Goal: Navigation & Orientation: Understand site structure

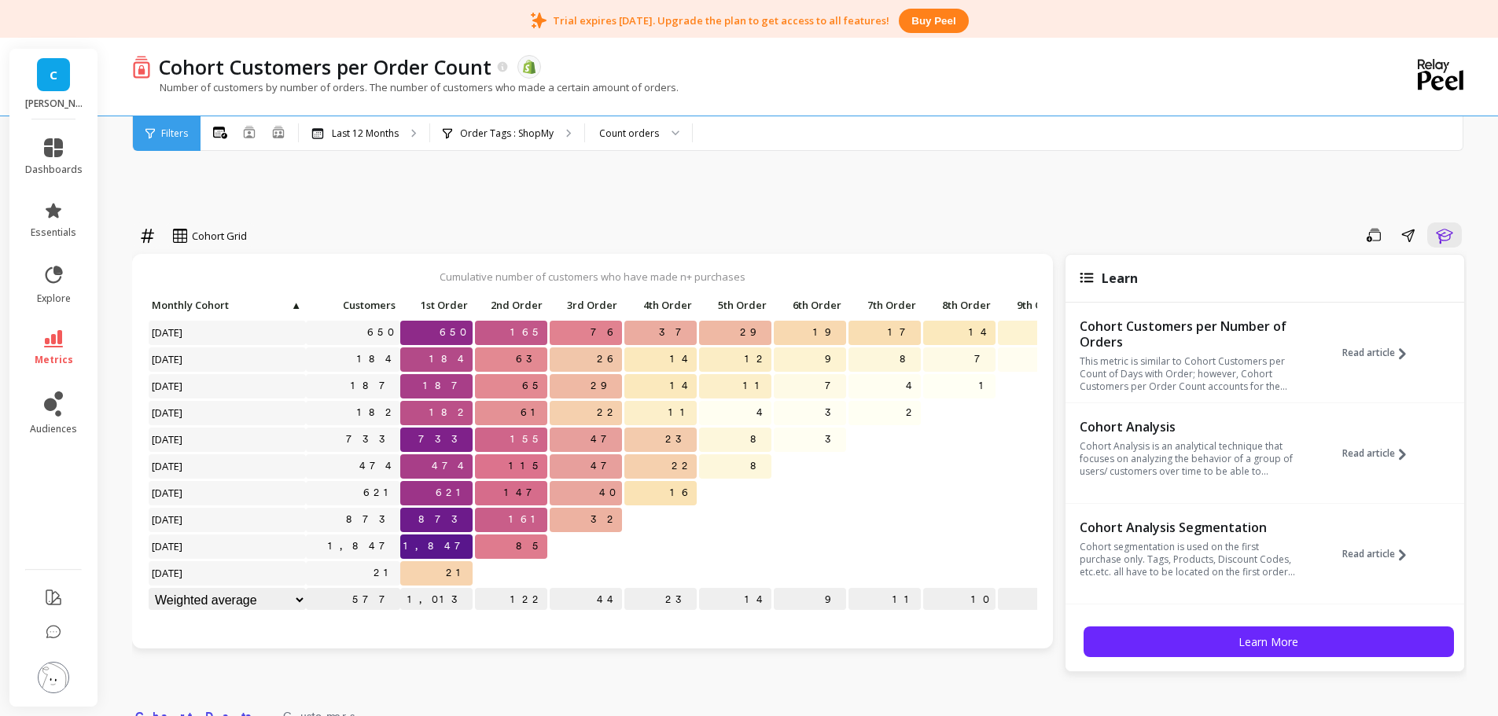
click at [411, 164] on div "Cohort Grid Save Share Learn Cumulative number of customers who have made n+ pu…" at bounding box center [799, 714] width 1335 height 1220
click at [486, 142] on div "Order Tags : ShopMy" at bounding box center [507, 133] width 154 height 35
click at [60, 678] on img at bounding box center [53, 677] width 31 height 31
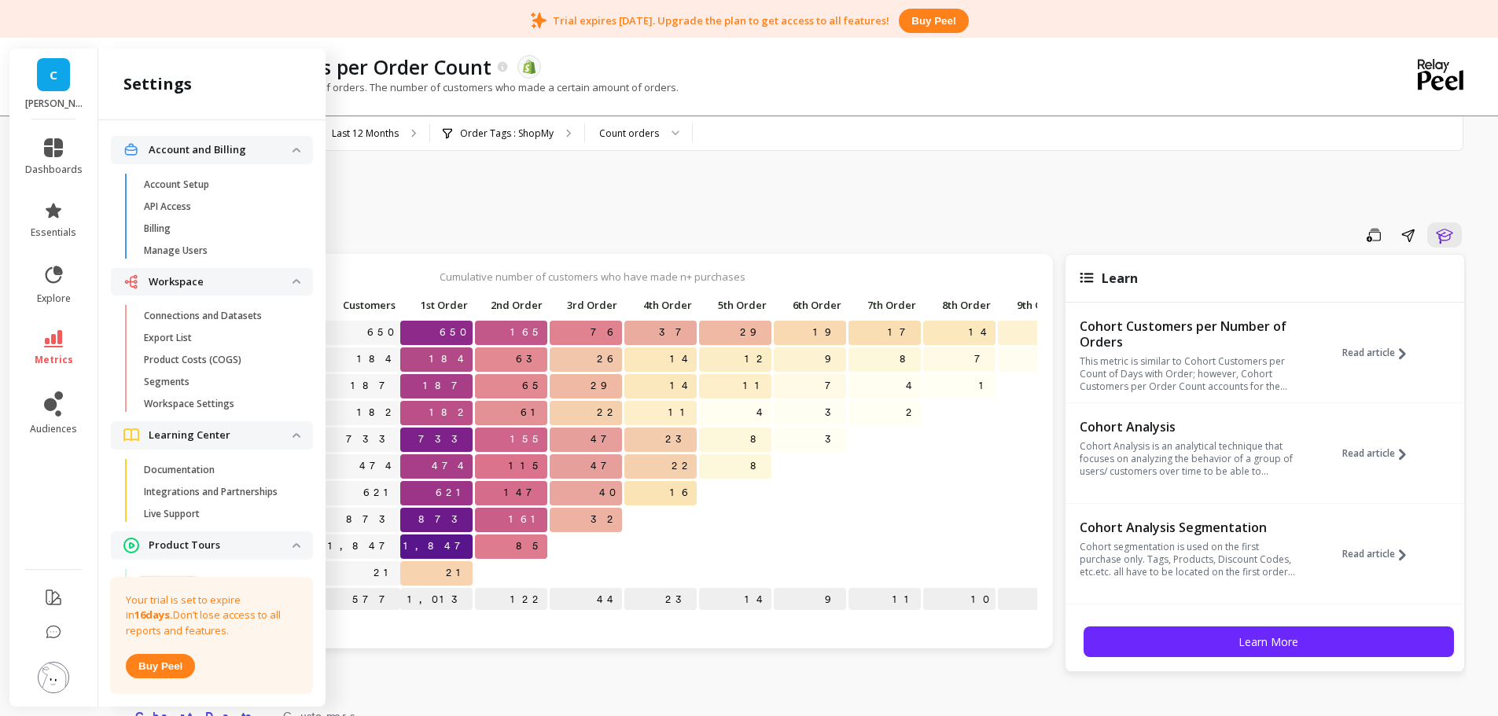
click at [228, 314] on p "Connections and Datasets" at bounding box center [203, 316] width 118 height 13
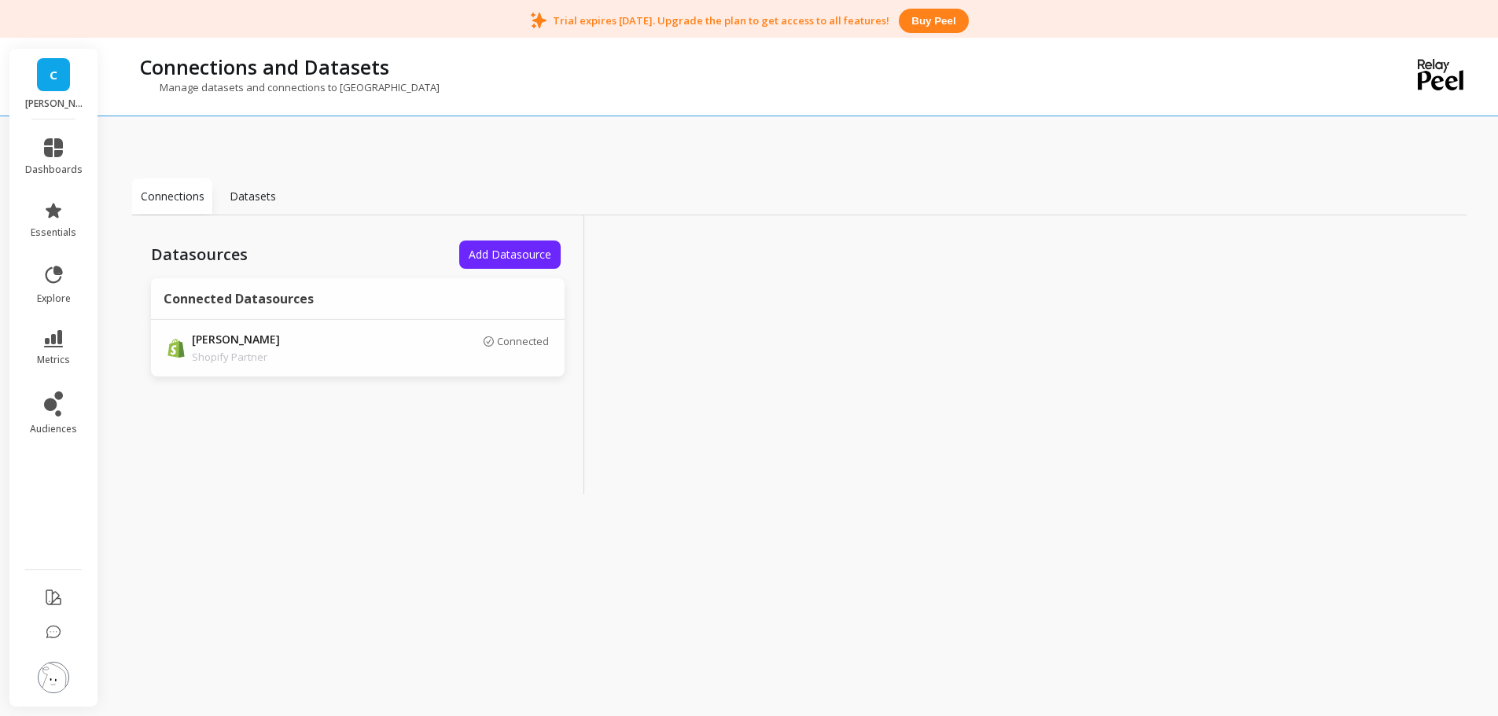
click at [62, 673] on img at bounding box center [53, 677] width 31 height 31
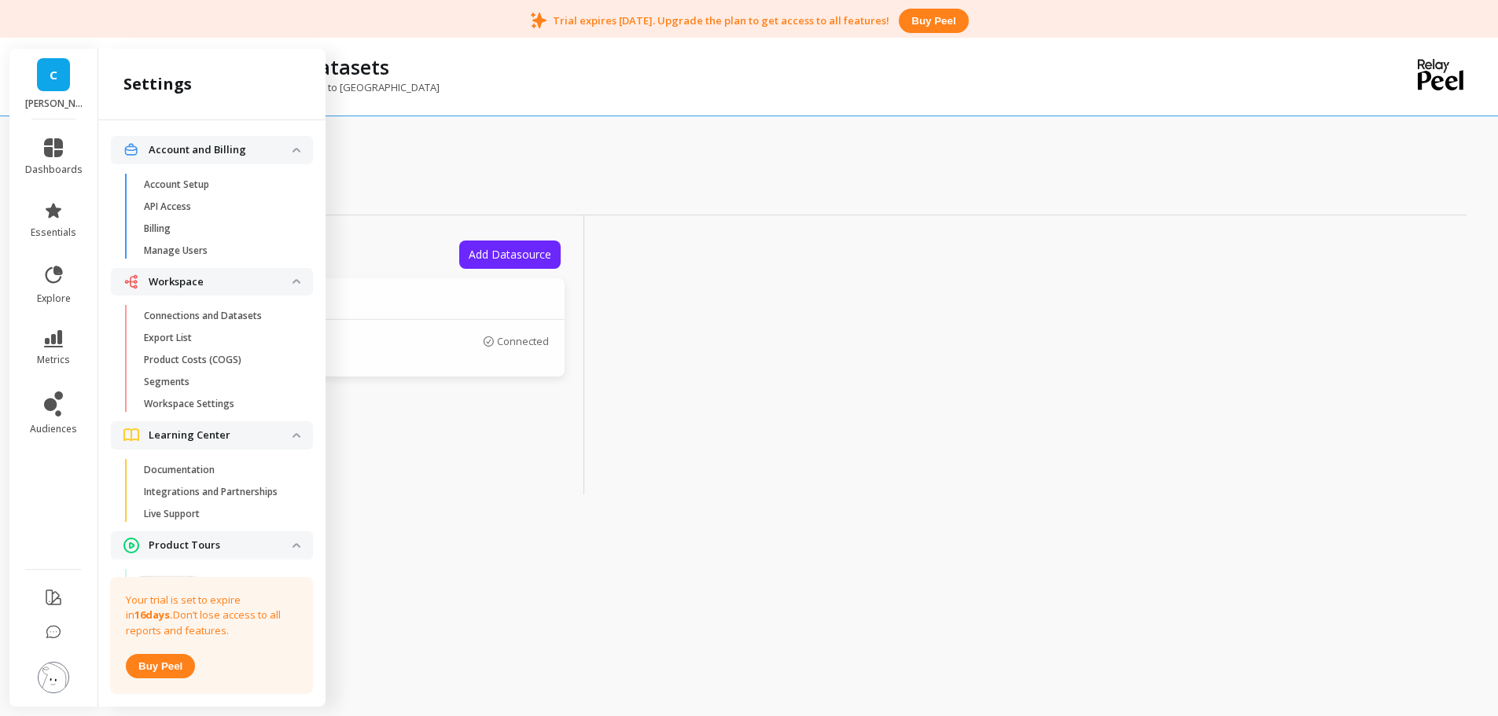
click at [216, 385] on span "Segments" at bounding box center [219, 382] width 150 height 13
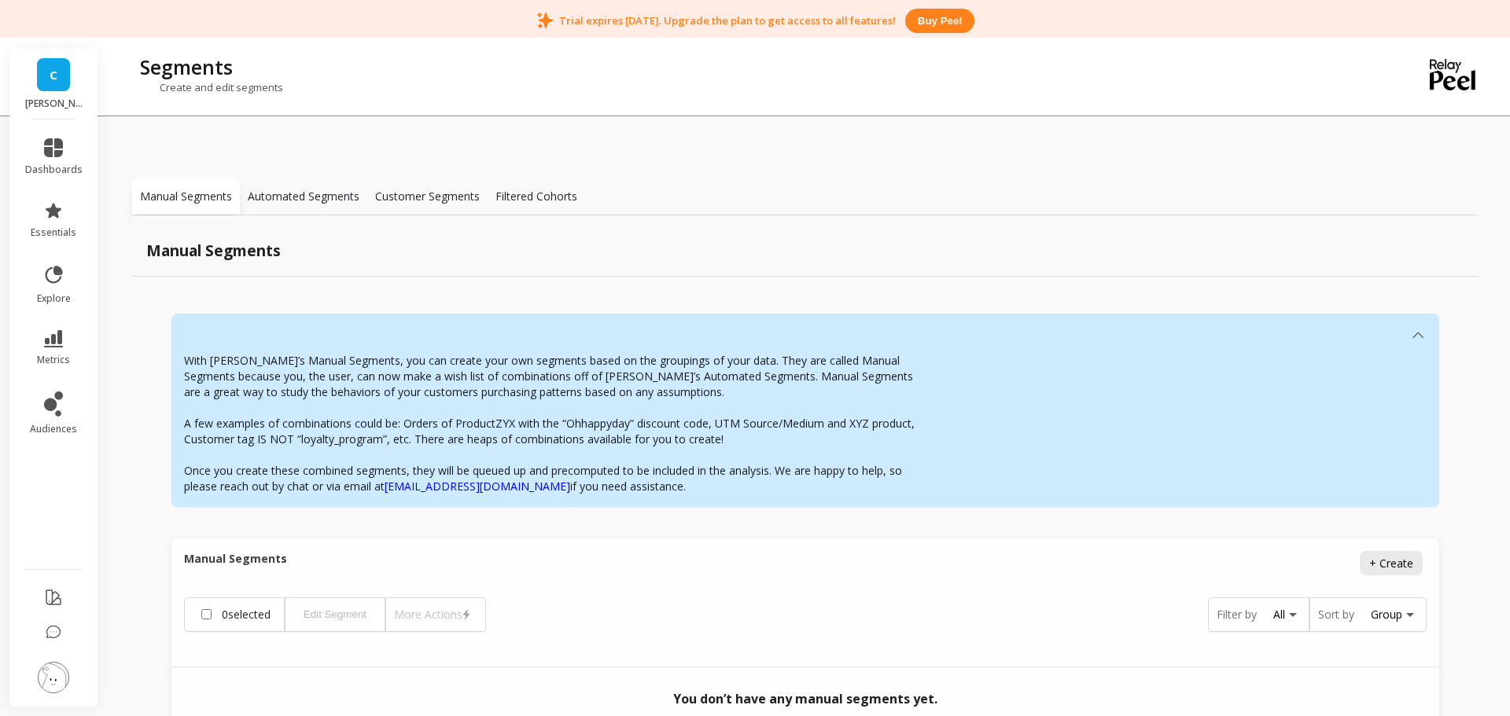
click at [429, 192] on p "Customer Segments" at bounding box center [427, 197] width 105 height 16
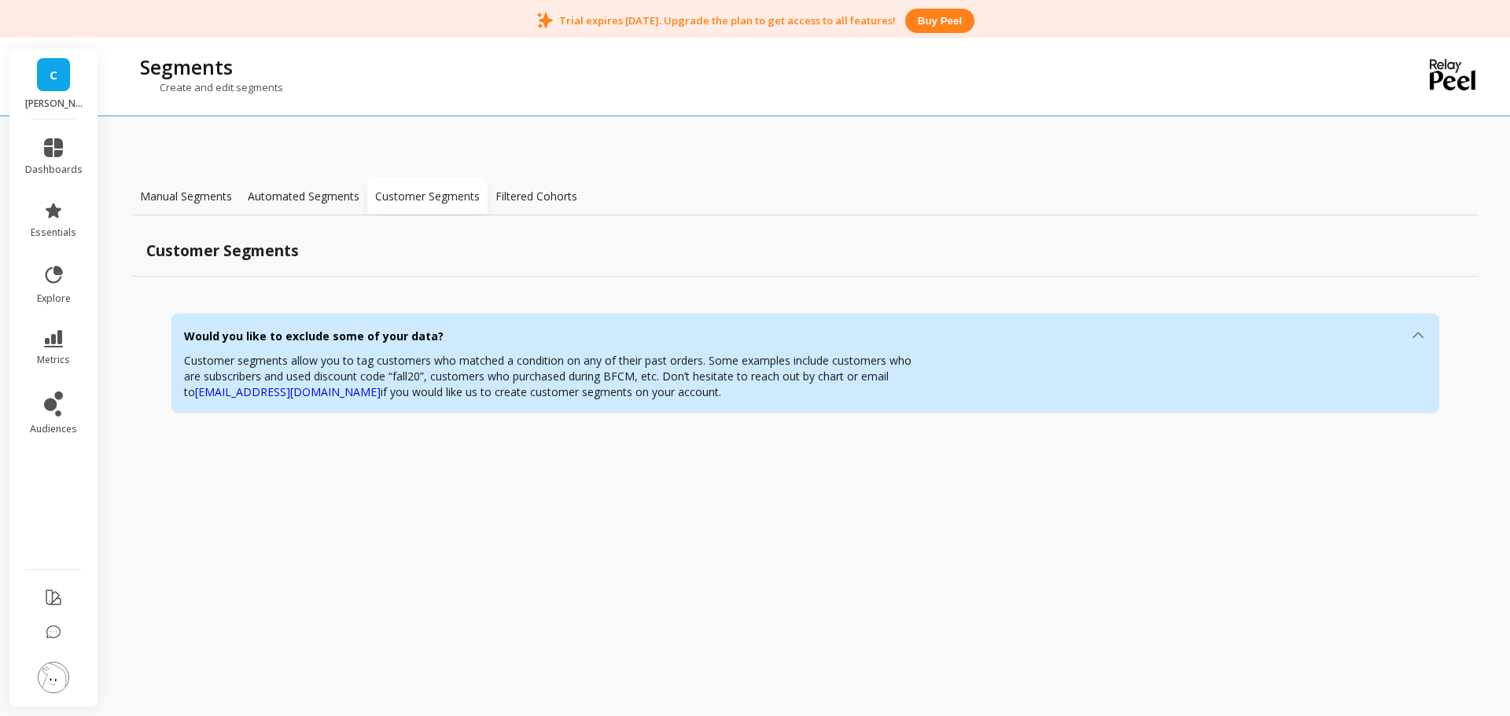
click at [195, 206] on div "Manual Segments" at bounding box center [186, 197] width 108 height 36
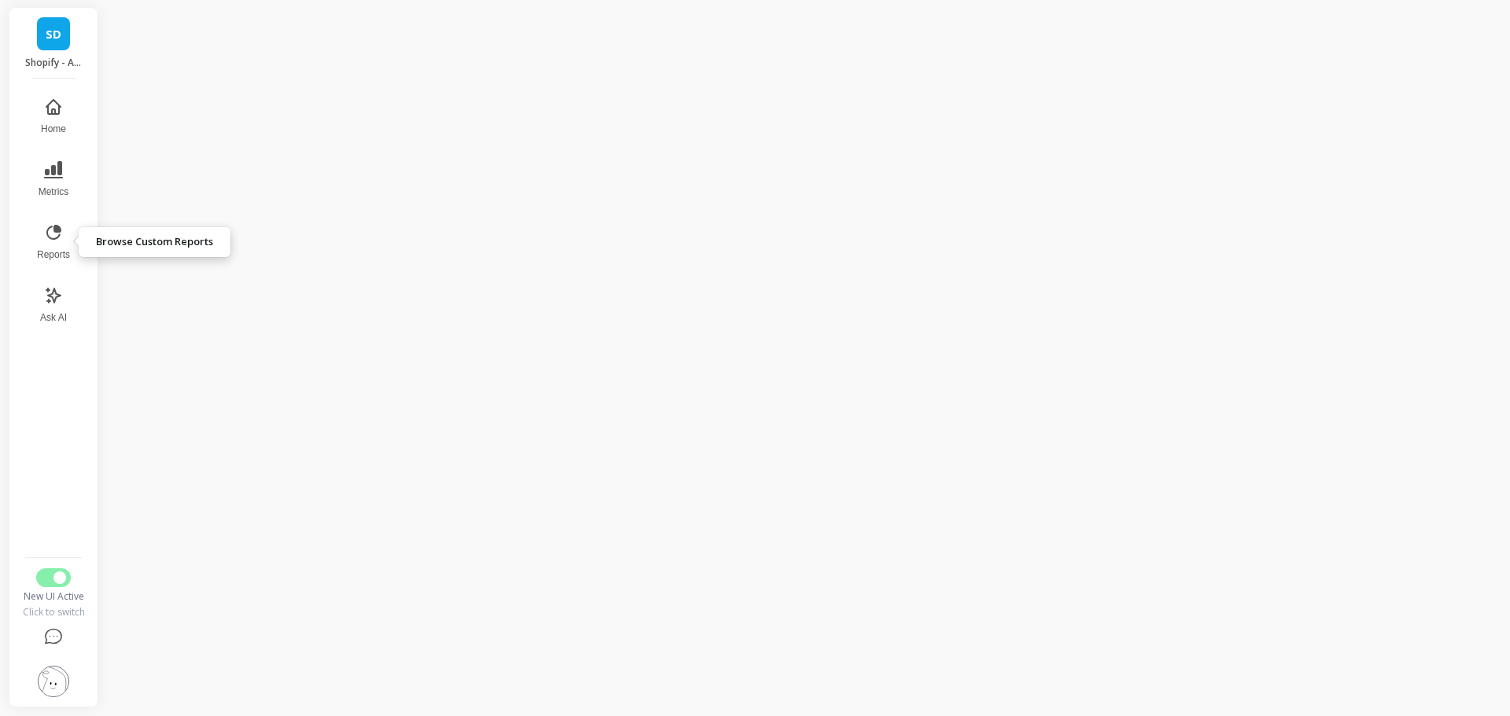
click at [63, 243] on button "Reports" at bounding box center [54, 242] width 52 height 57
click at [61, 297] on icon at bounding box center [53, 295] width 19 height 19
click at [60, 241] on icon at bounding box center [53, 232] width 19 height 19
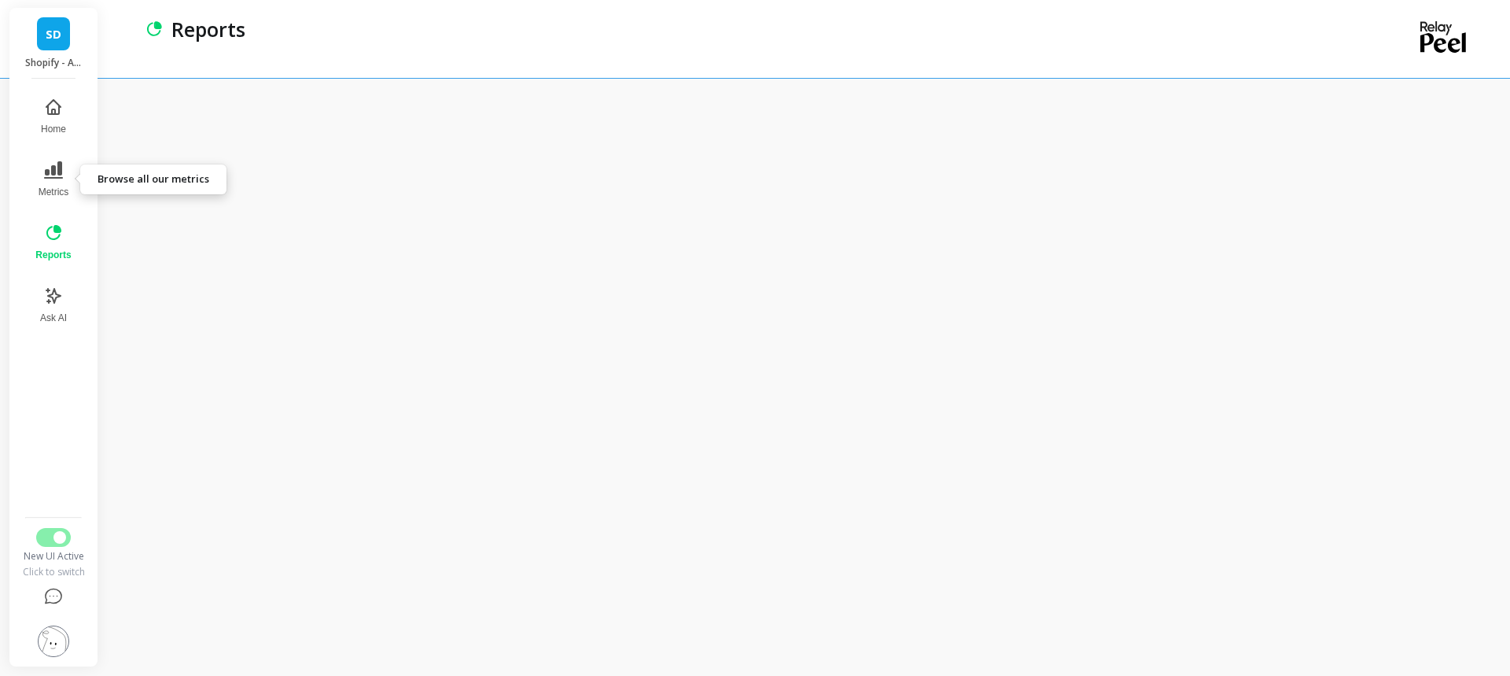
click at [52, 176] on icon at bounding box center [53, 169] width 19 height 19
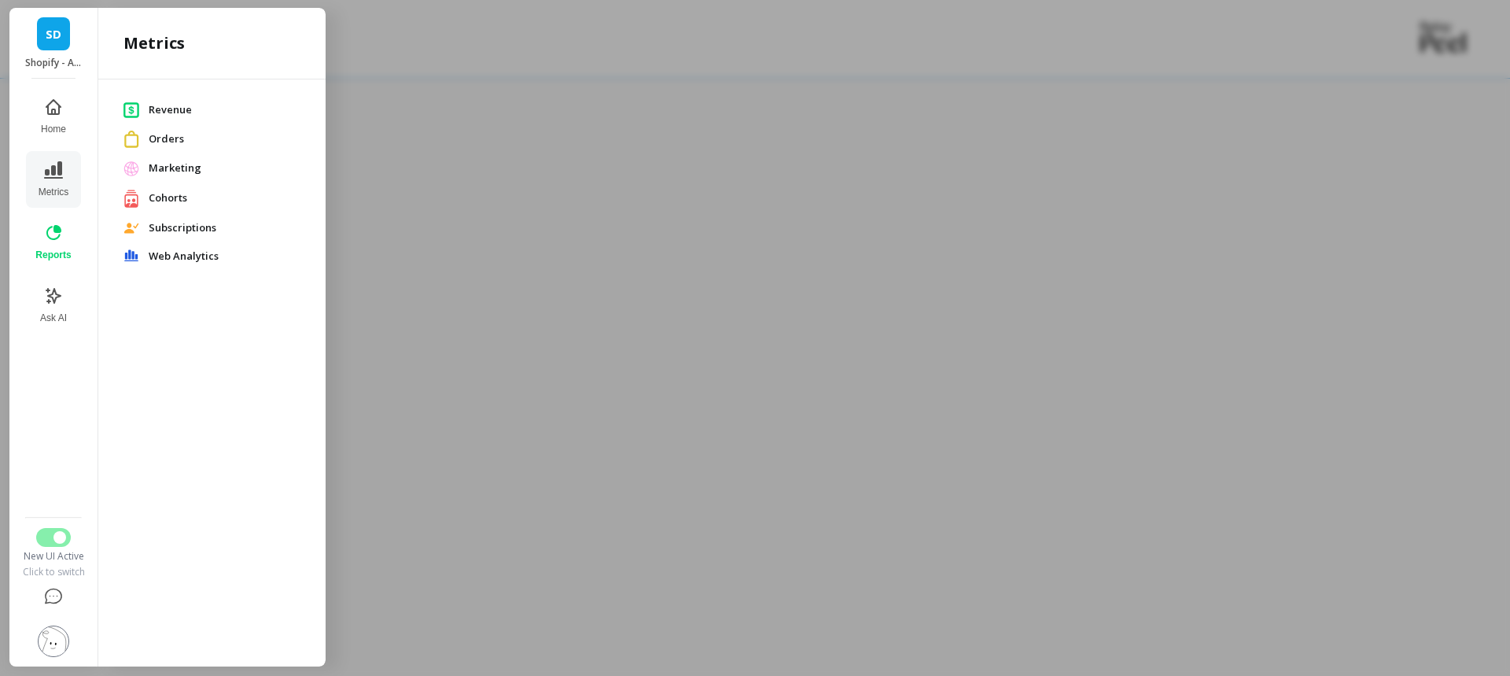
click at [193, 114] on span "Revenue" at bounding box center [225, 110] width 152 height 16
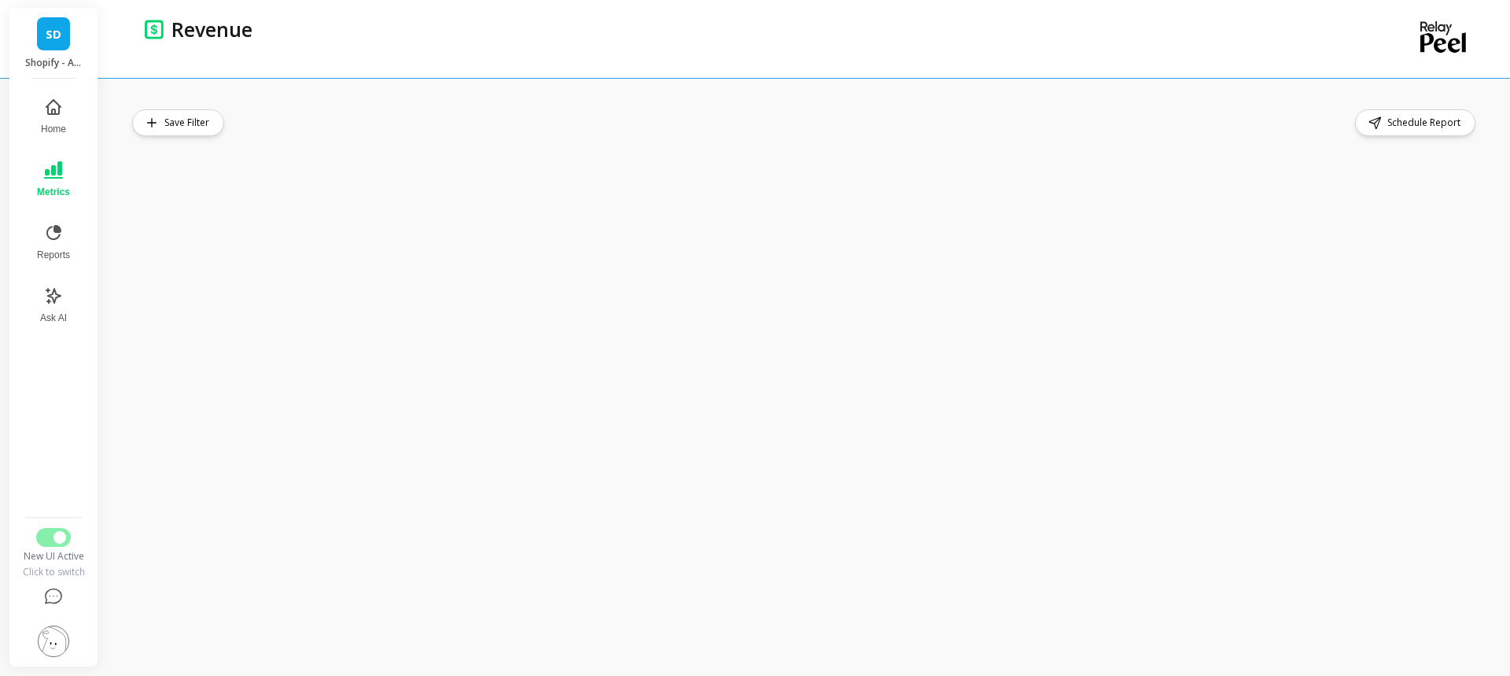
click at [314, 108] on div "Save Filter Schedule Report" at bounding box center [808, 377] width 1403 height 598
click at [763, 96] on div "Save Filter Schedule Report" at bounding box center [808, 377] width 1403 height 598
click at [60, 165] on icon at bounding box center [53, 169] width 19 height 17
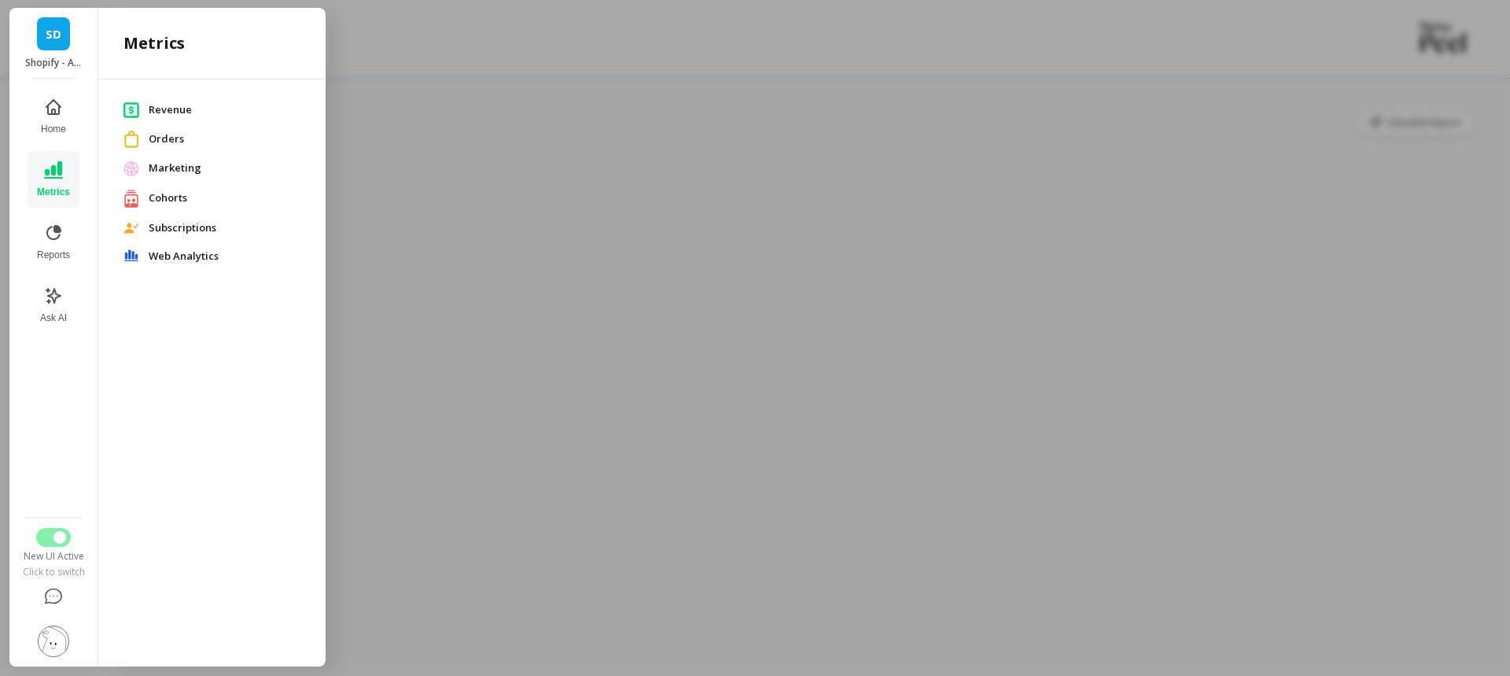
click at [177, 137] on span "Orders" at bounding box center [225, 139] width 152 height 16
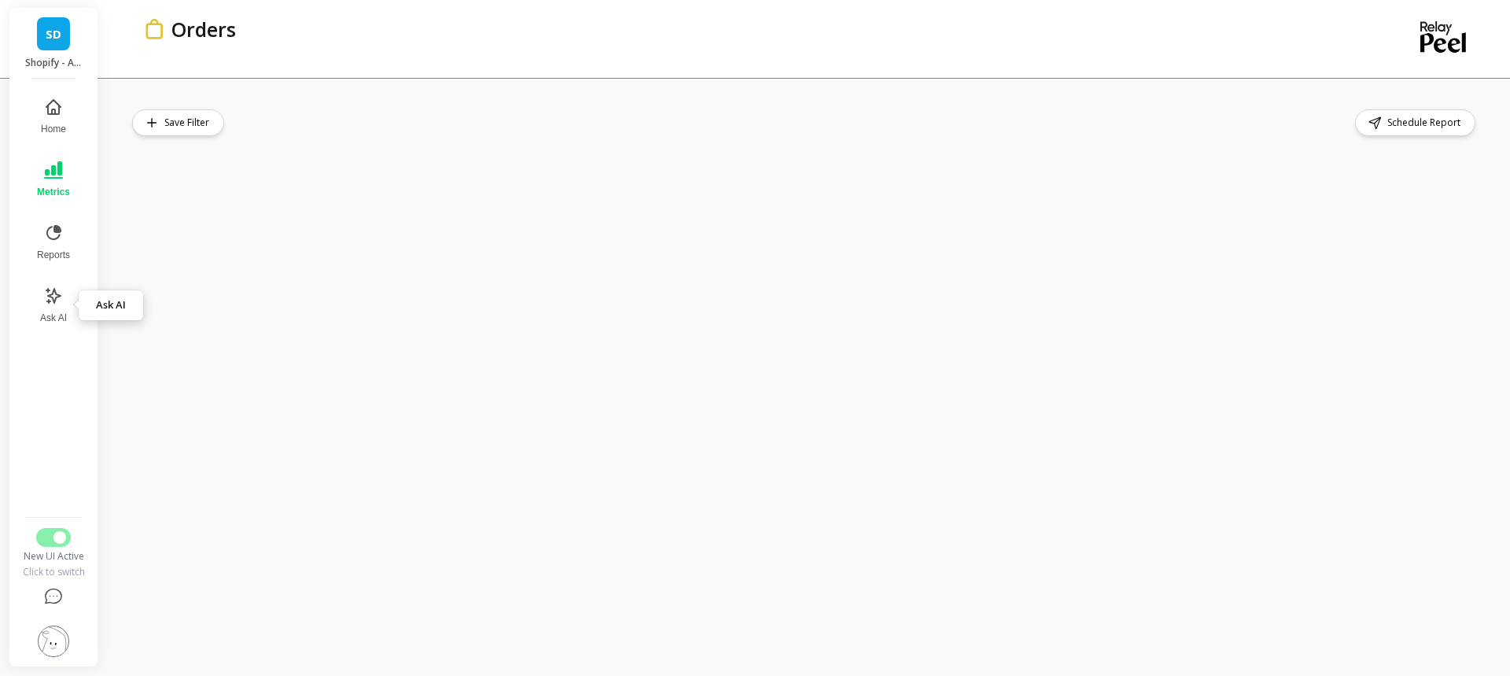
click at [58, 298] on icon at bounding box center [53, 295] width 19 height 19
click at [43, 647] on img at bounding box center [53, 640] width 31 height 31
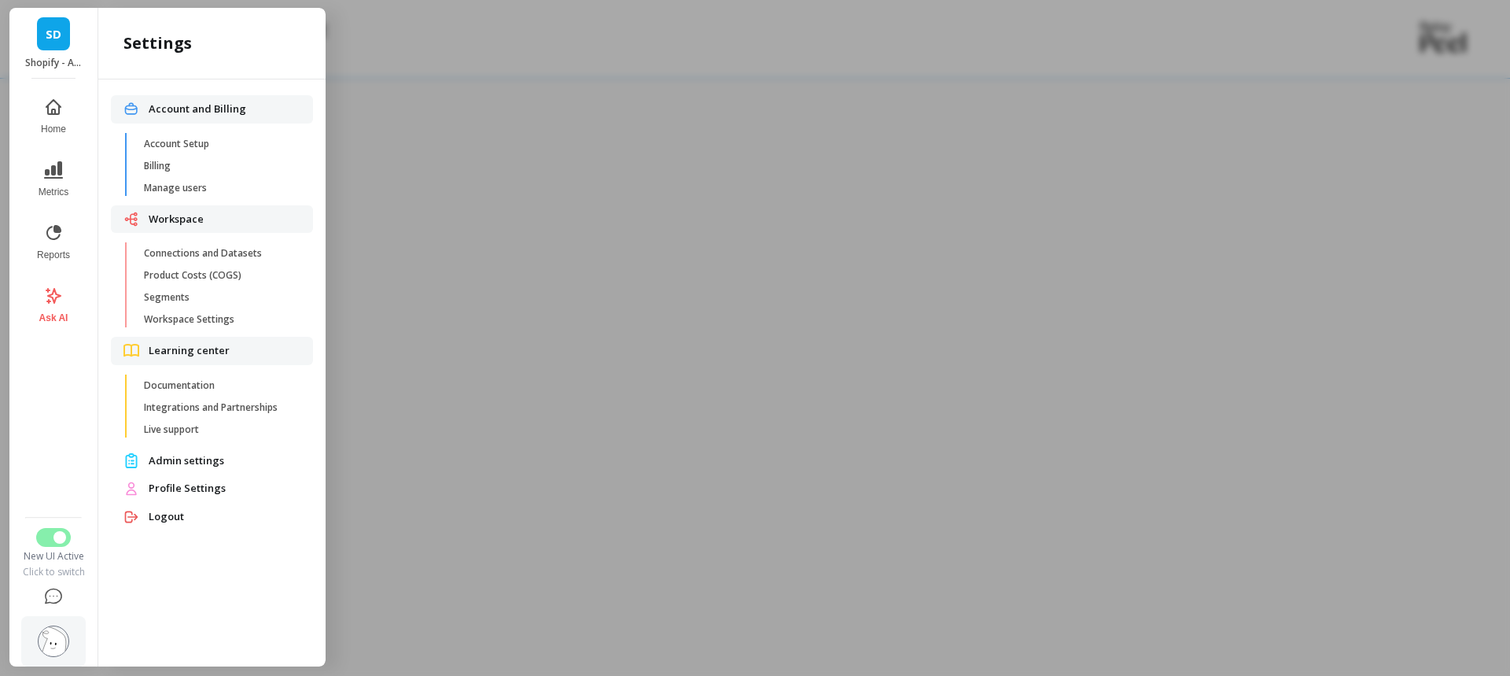
click at [565, 61] on div at bounding box center [755, 338] width 1510 height 676
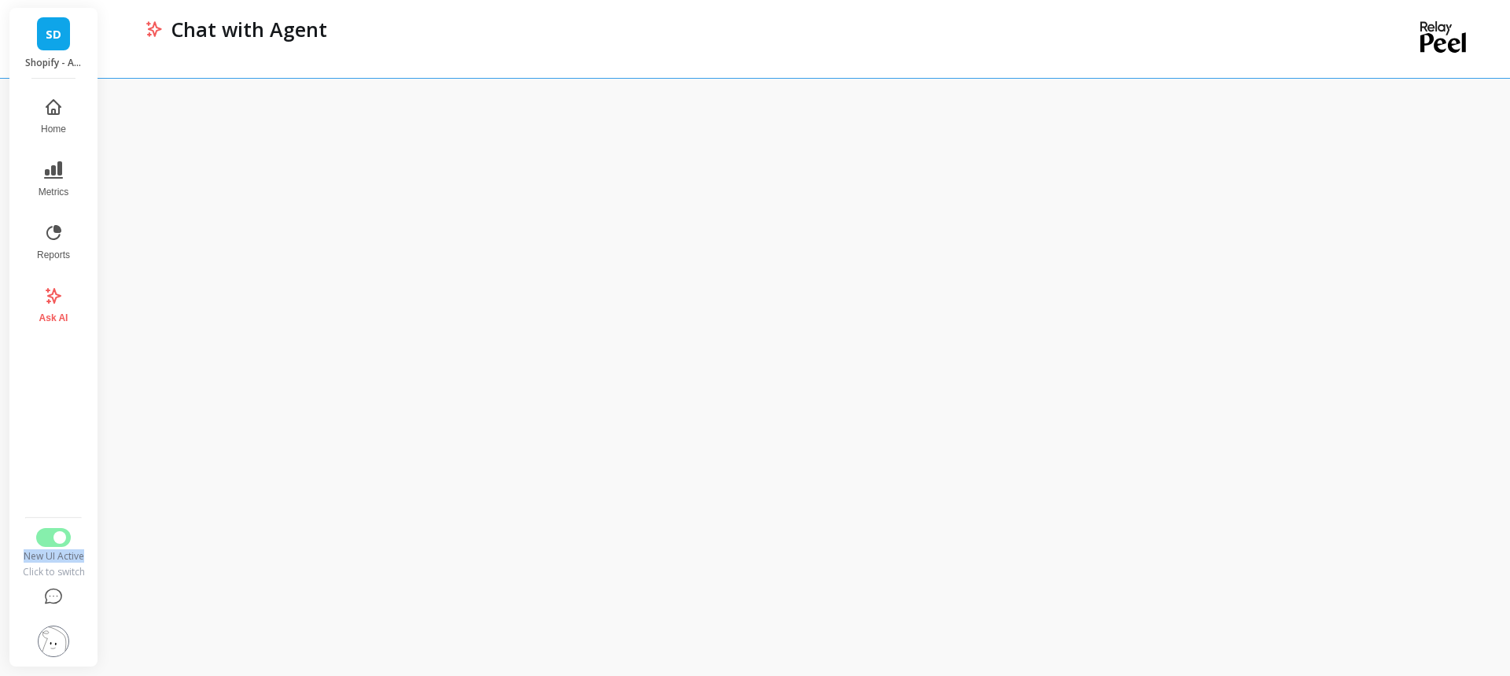
drag, startPoint x: 84, startPoint y: 556, endPoint x: 23, endPoint y: 554, distance: 61.4
click at [23, 554] on div "New UI Active" at bounding box center [53, 556] width 64 height 13
click at [64, 385] on nav "Home Metrics Reports Ask AI" at bounding box center [53, 299] width 64 height 422
click at [57, 595] on icon at bounding box center [53, 596] width 19 height 19
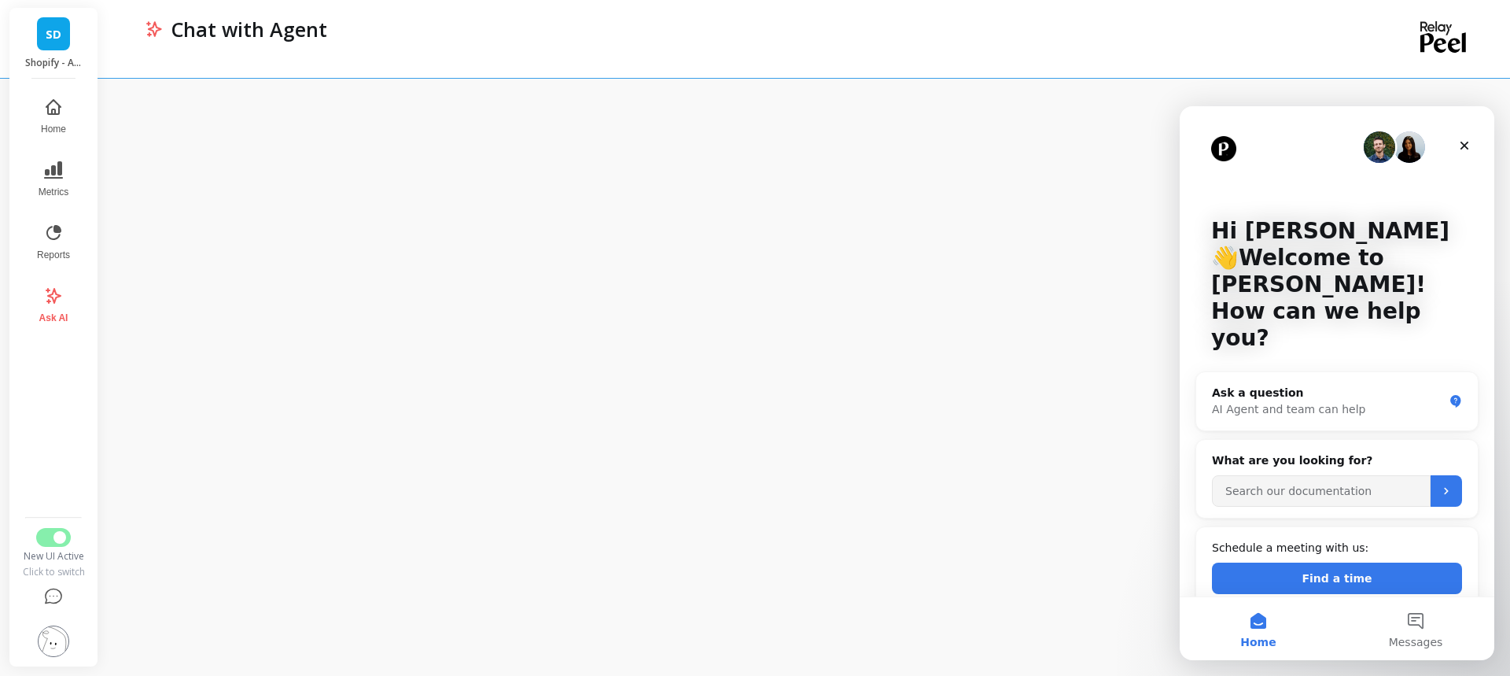
click at [1465, 142] on icon "Close" at bounding box center [1464, 145] width 13 height 13
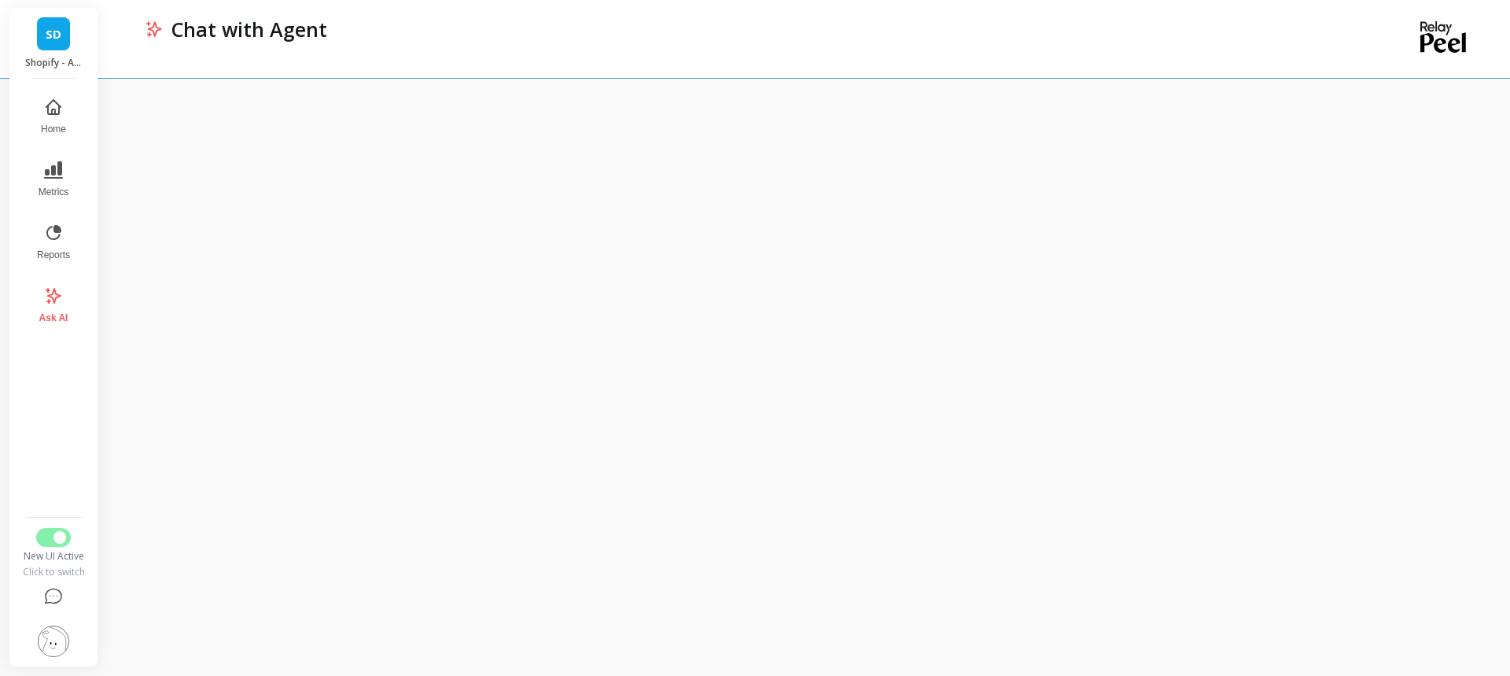
click at [40, 115] on button "Home" at bounding box center [54, 116] width 52 height 57
click at [47, 644] on img at bounding box center [53, 640] width 31 height 31
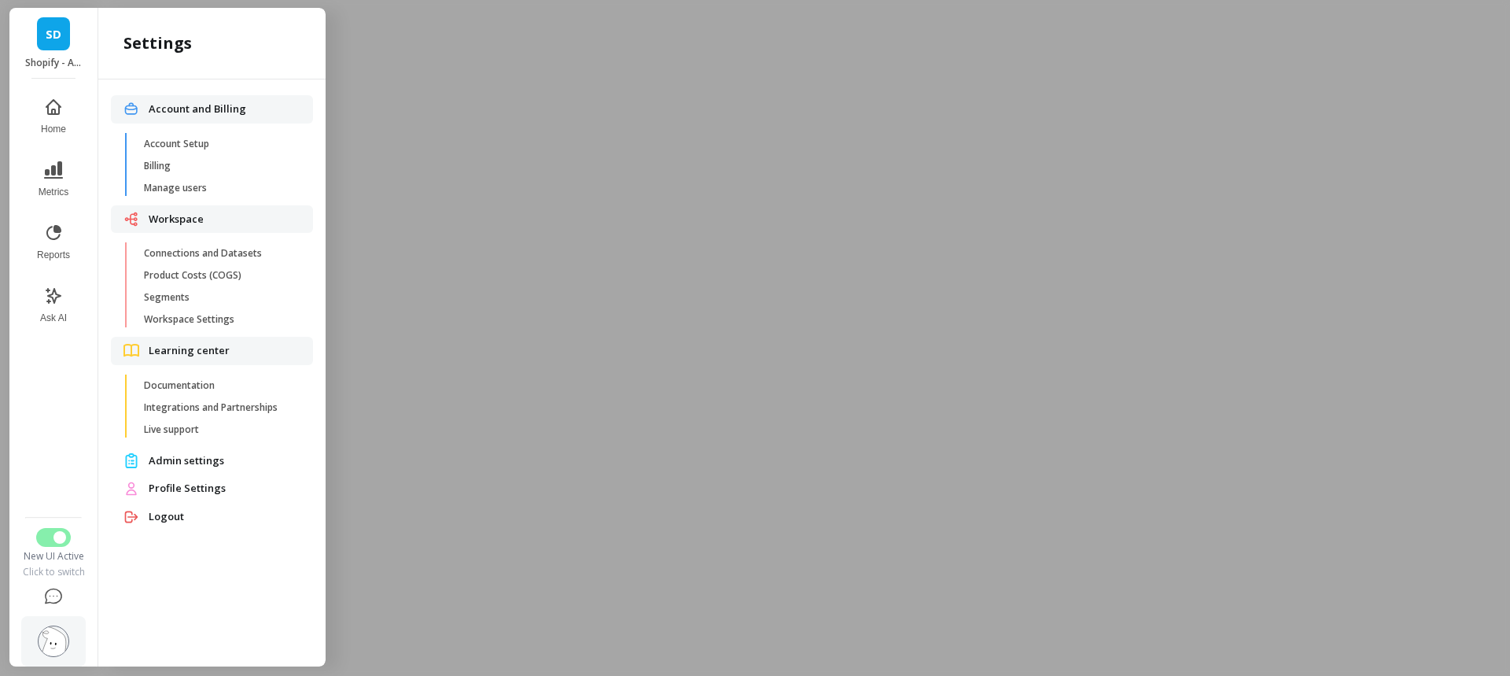
click at [217, 249] on span "Connections and Datasets" at bounding box center [219, 253] width 150 height 13
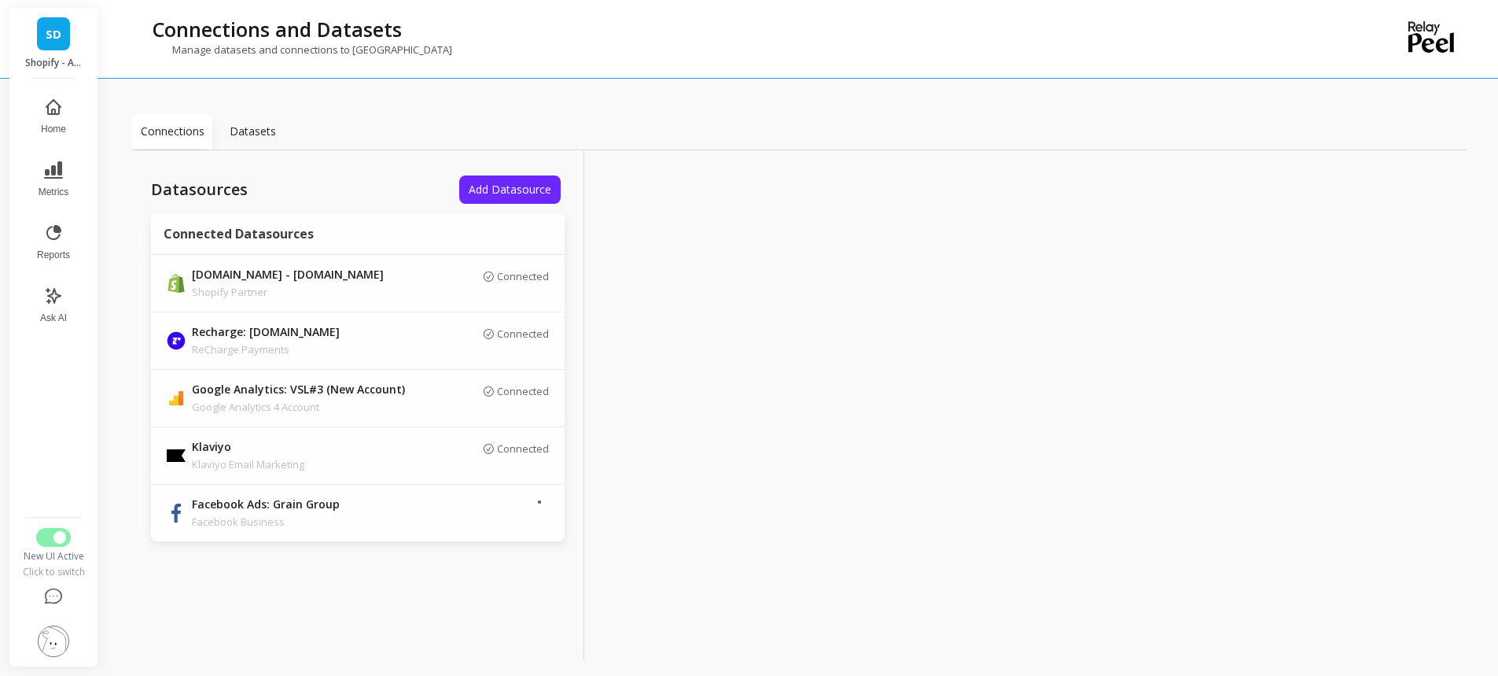
scroll to position [64, 0]
click at [42, 24] on link "SD" at bounding box center [53, 33] width 33 height 33
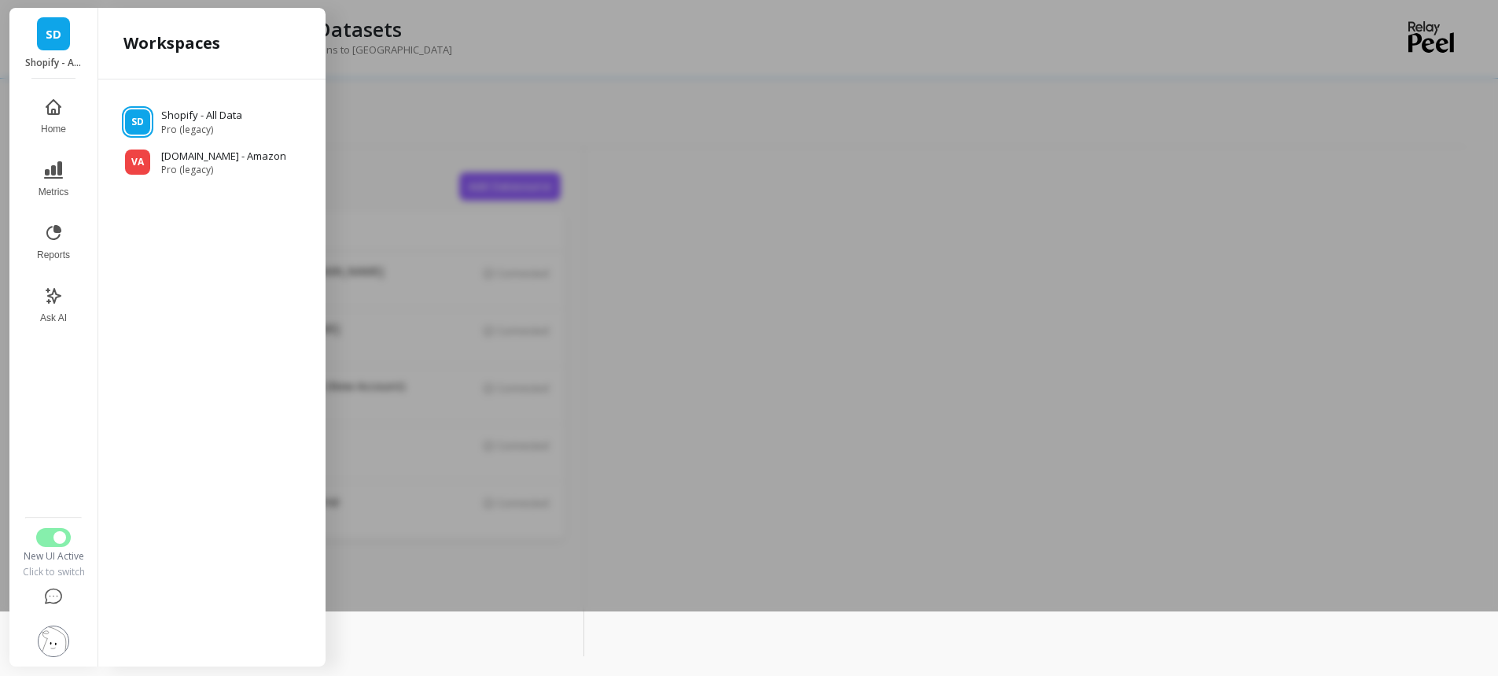
click at [539, 101] on div at bounding box center [749, 274] width 1498 height 676
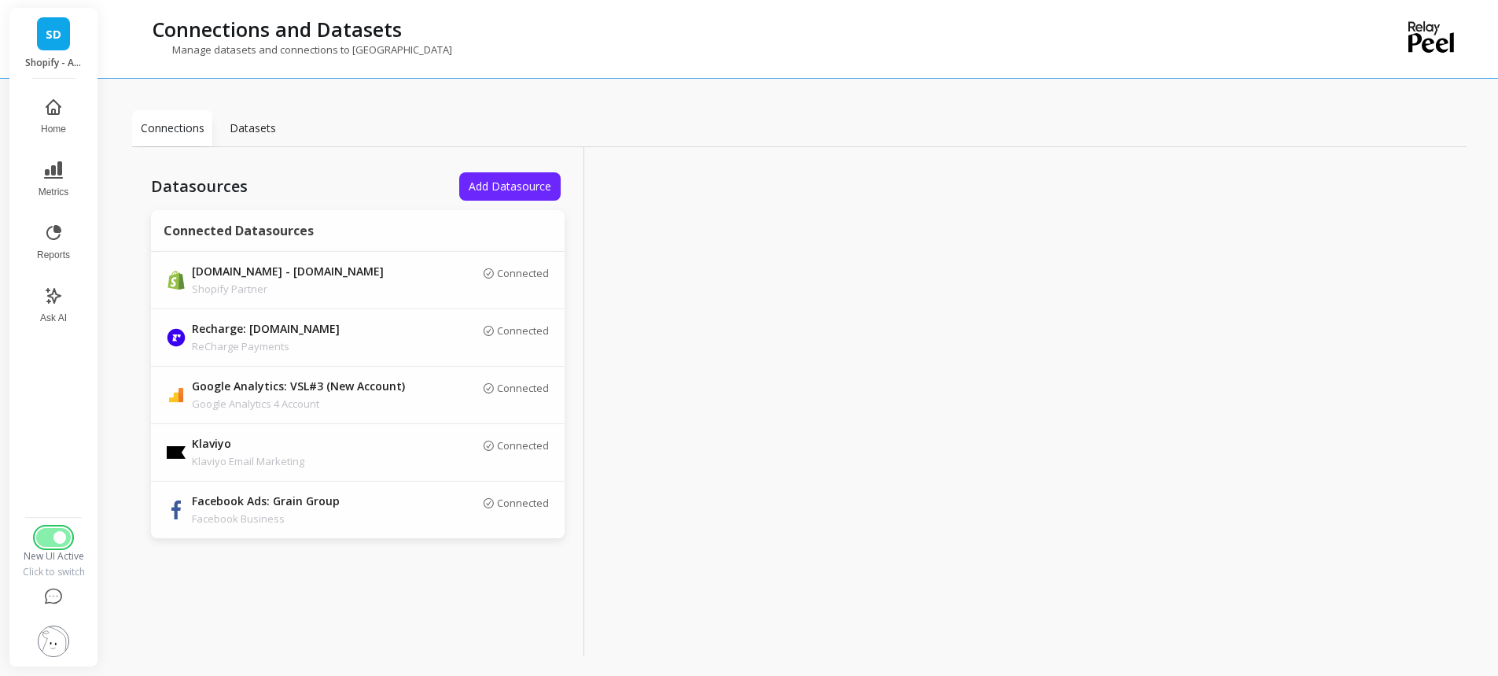
click at [53, 535] on span "Switch to Legacy UI" at bounding box center [59, 537] width 13 height 13
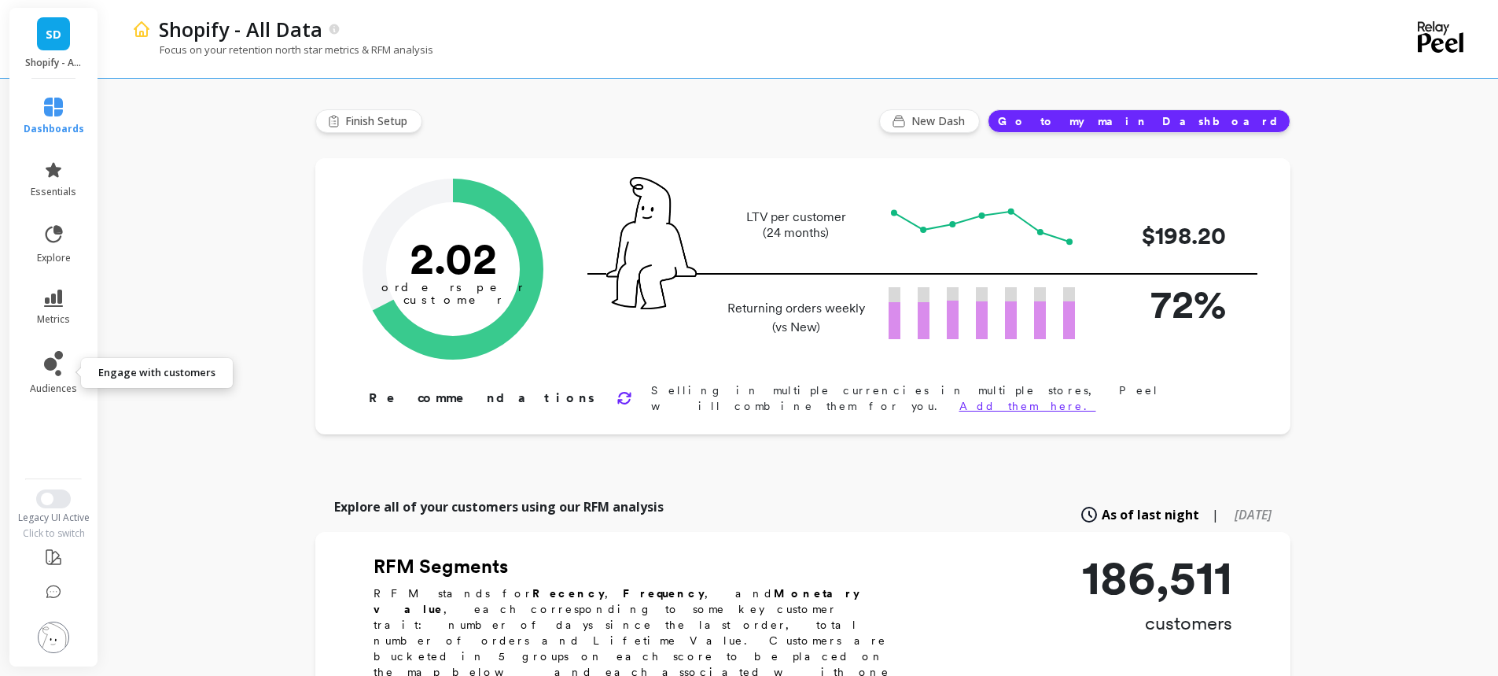
click at [46, 366] on icon at bounding box center [50, 364] width 13 height 13
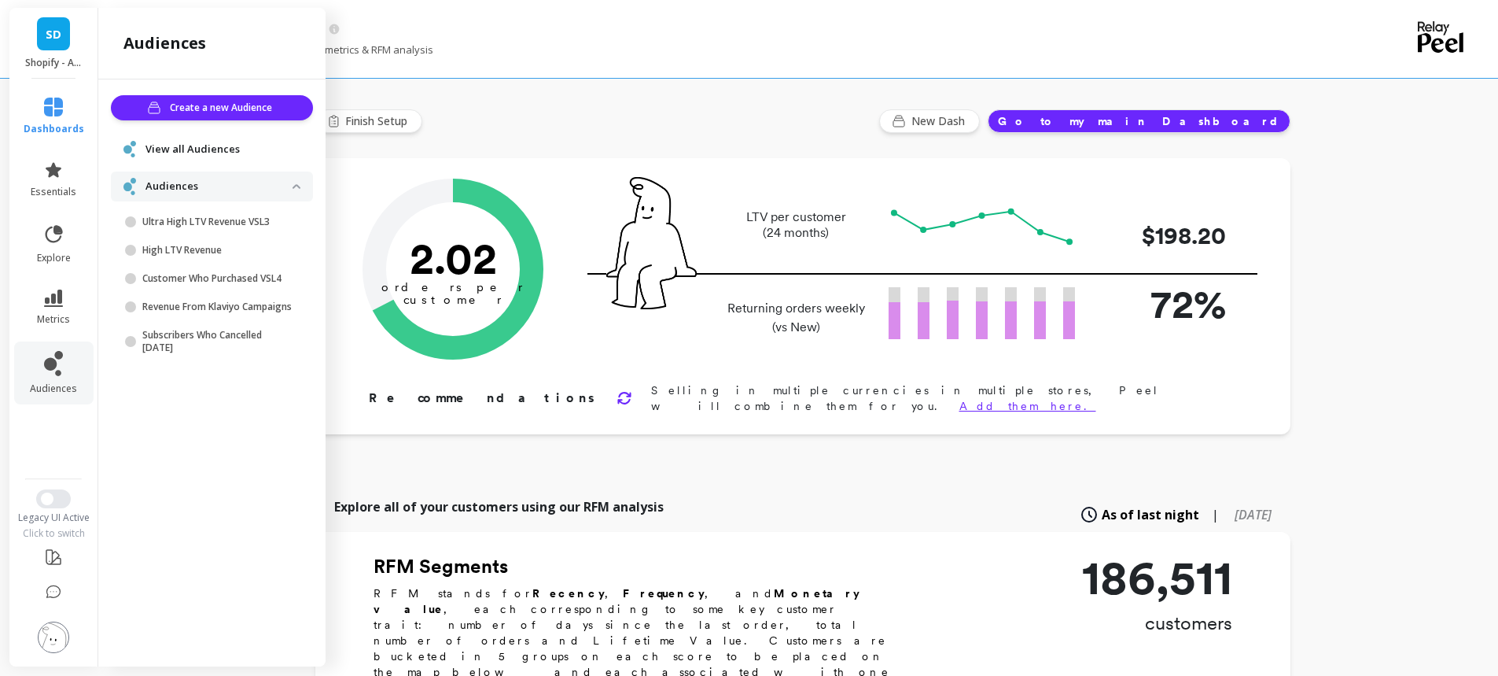
click at [539, 51] on div "Focus on your retention north star metrics & RFM analysis" at bounding box center [735, 57] width 1206 height 30
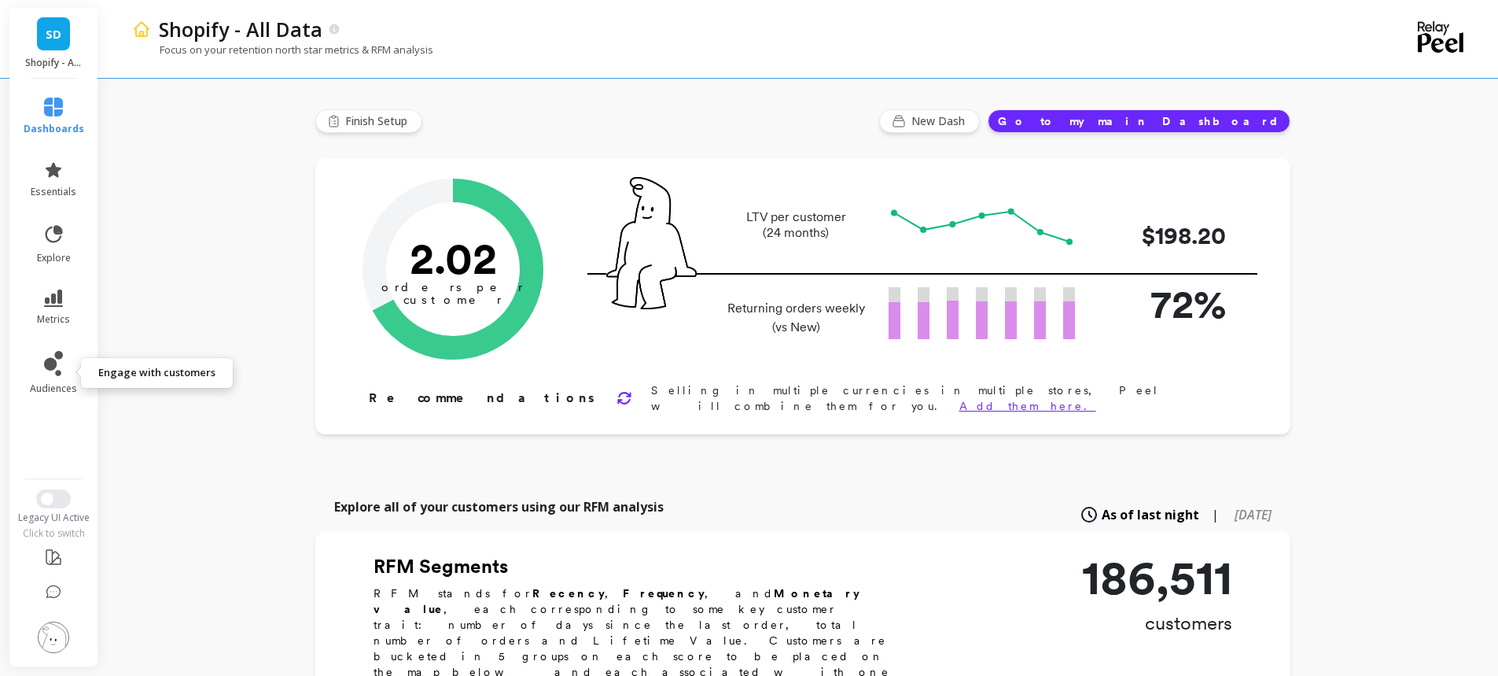
click at [50, 352] on icon at bounding box center [53, 363] width 19 height 25
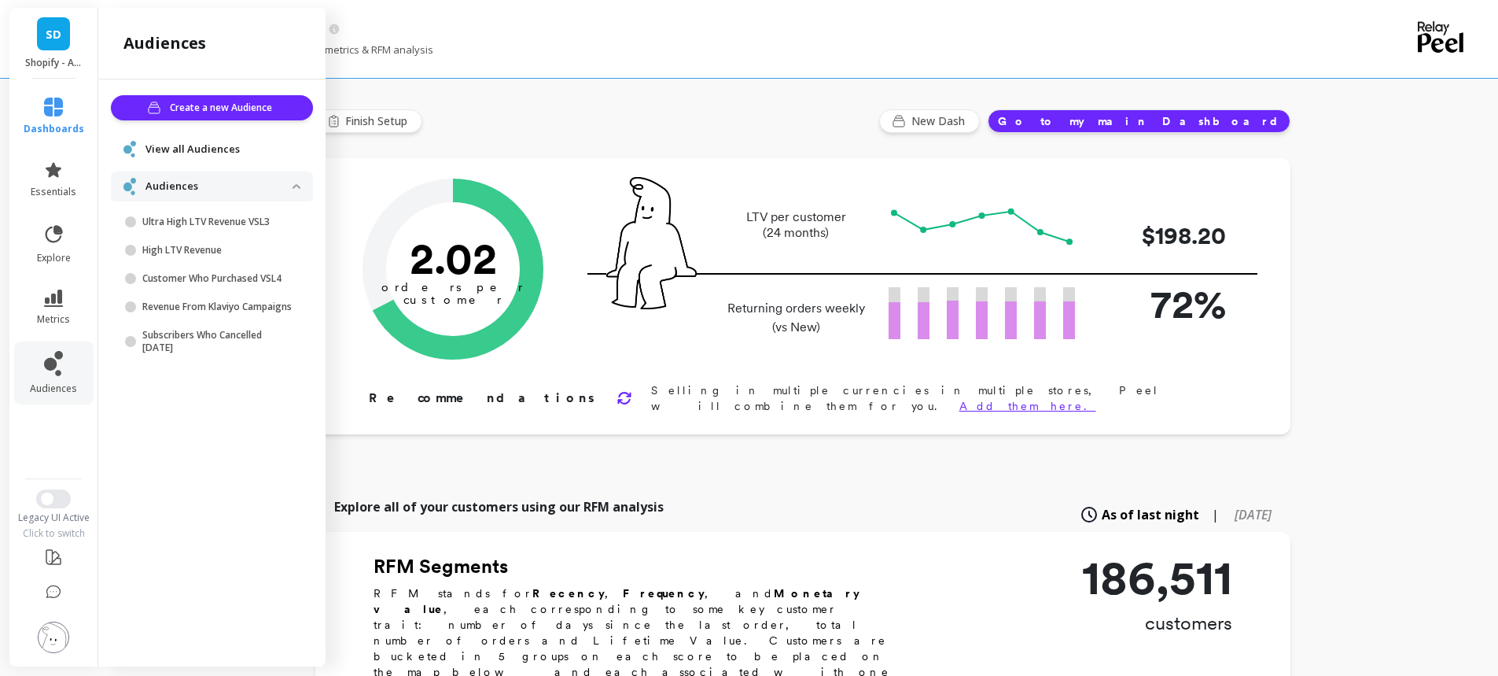
click at [239, 430] on div "Create a new Audience View all Audiences Audiences Ultra High LTV Revenue VSL3 …" at bounding box center [211, 369] width 227 height 580
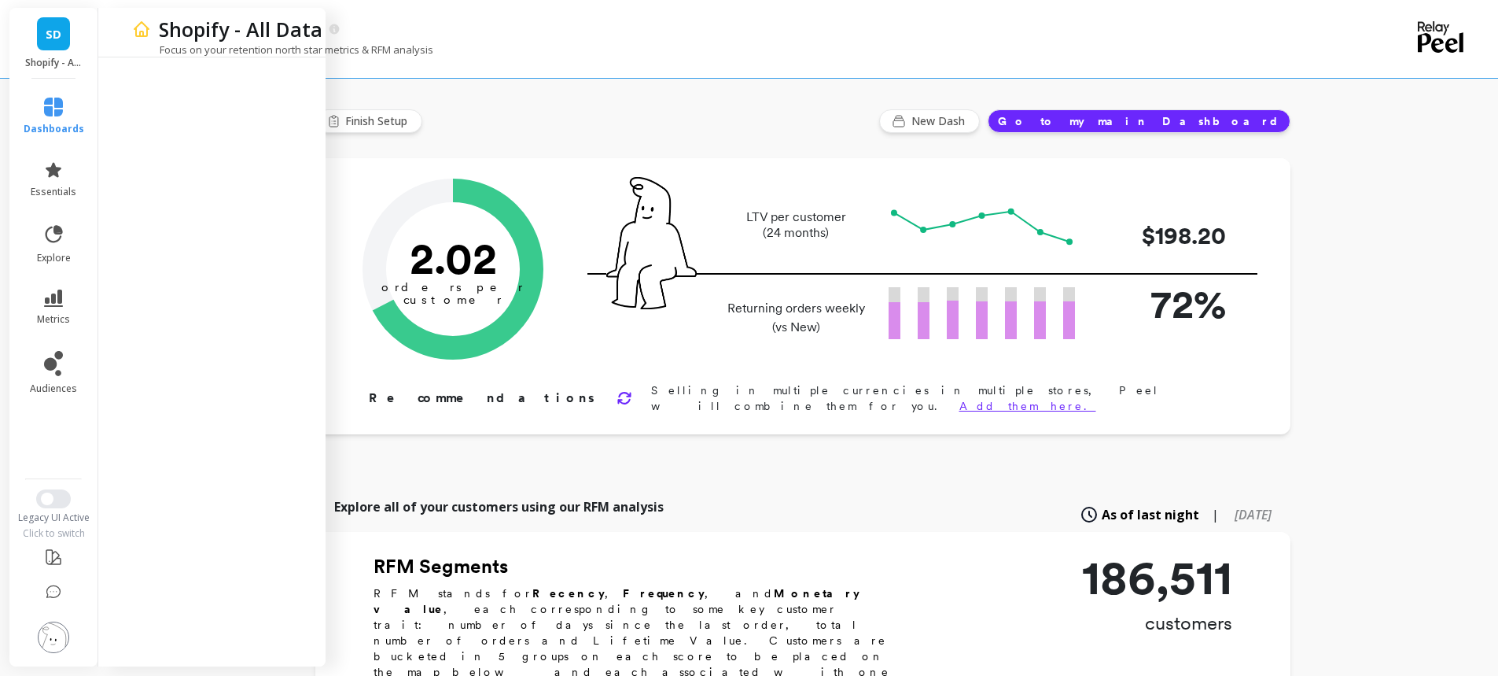
click at [514, 44] on div "Focus on your retention north star metrics & RFM analysis" at bounding box center [735, 57] width 1206 height 30
click at [39, 495] on button "Switch to New UI" at bounding box center [53, 498] width 35 height 19
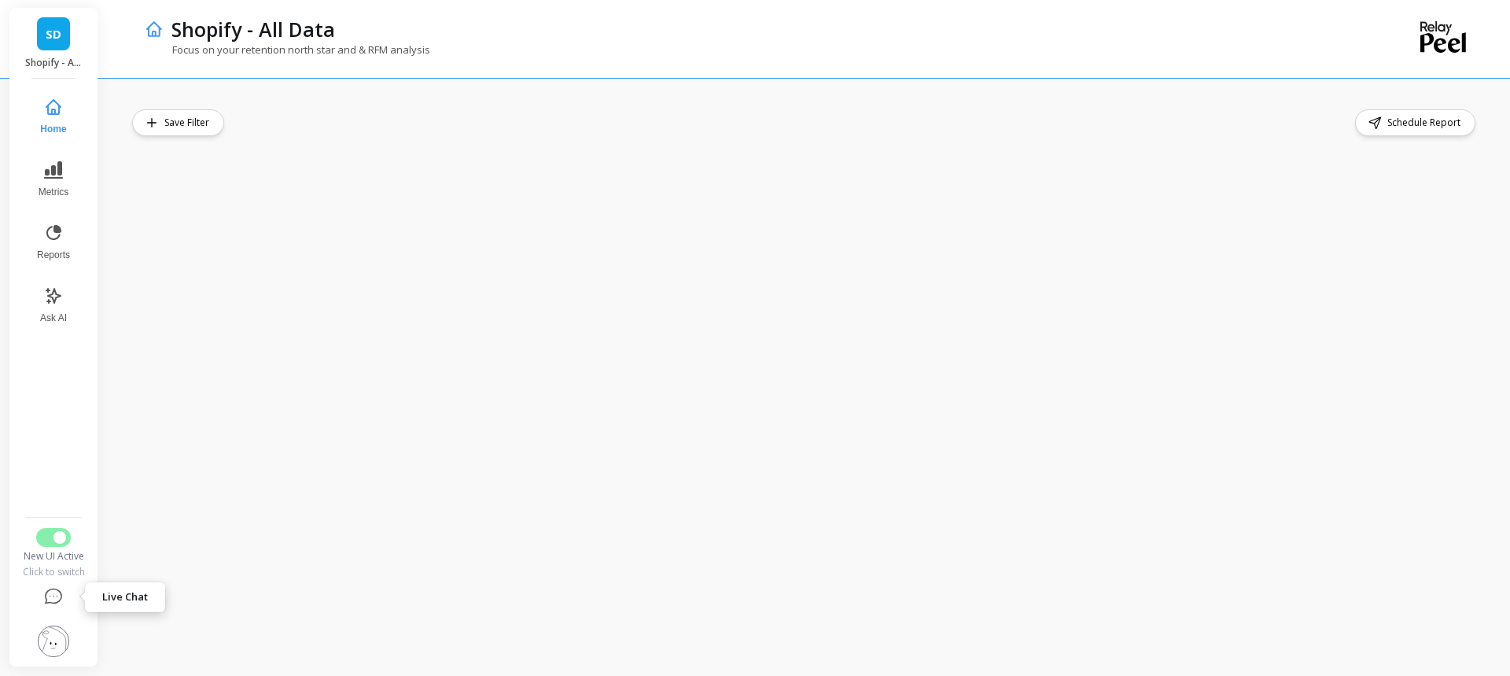
click at [57, 592] on icon at bounding box center [53, 596] width 19 height 19
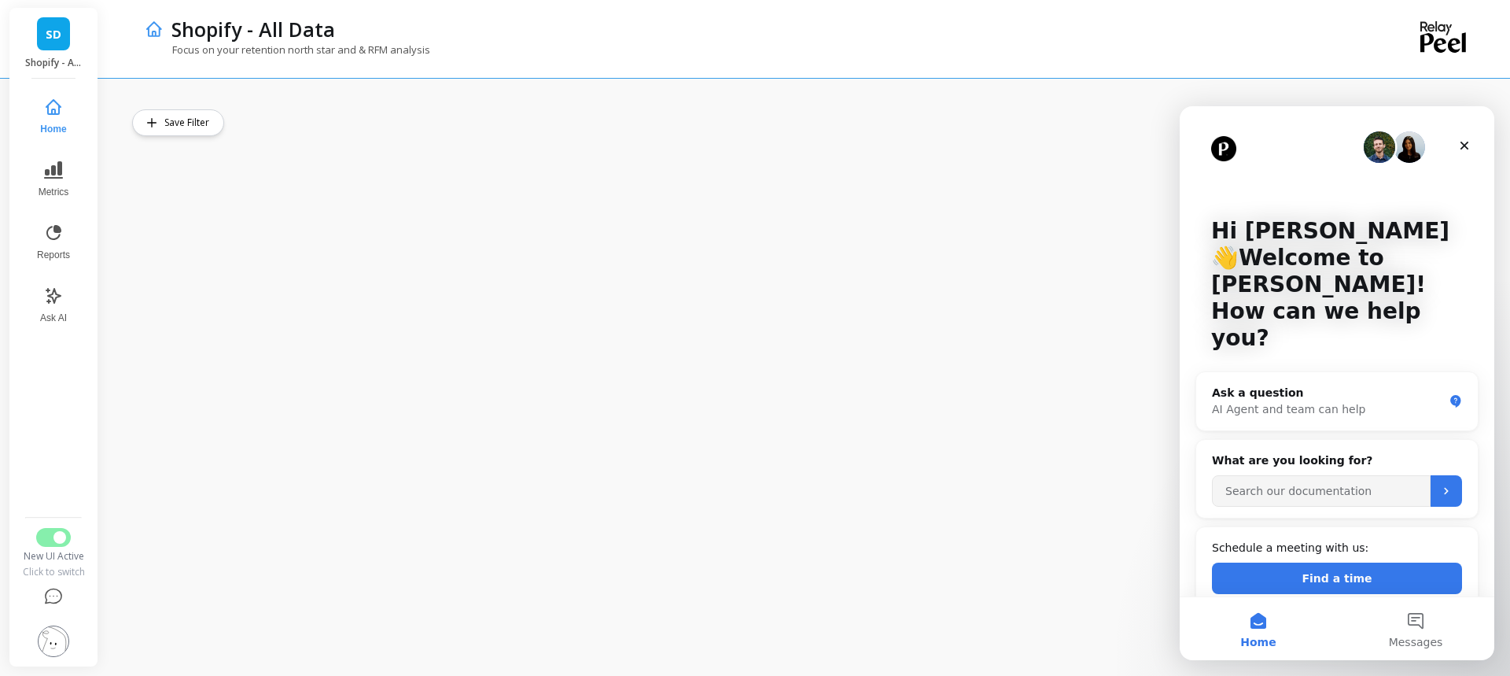
click at [1468, 146] on icon "Close" at bounding box center [1464, 145] width 13 height 13
